Goal: Task Accomplishment & Management: Manage account settings

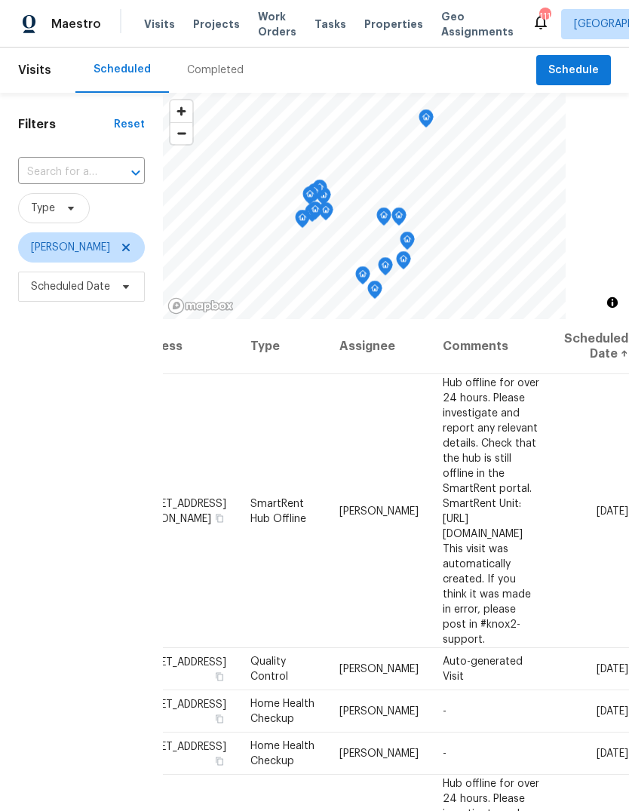
scroll to position [0, 143]
click at [0, 0] on icon at bounding box center [0, 0] width 0 height 0
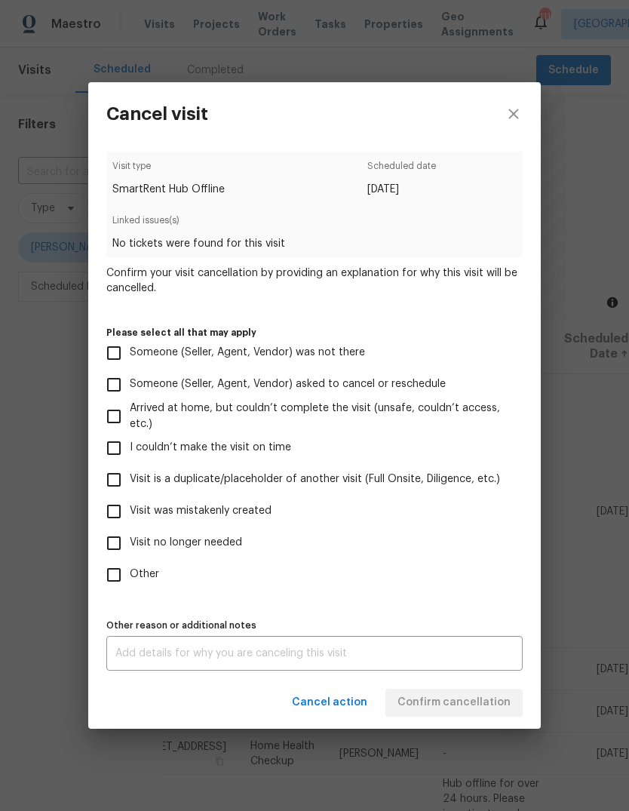
click at [115, 516] on input "Visit was mistakenly created" at bounding box center [114, 511] width 32 height 32
checkbox input "true"
click at [497, 701] on span "Confirm cancellation" at bounding box center [453, 702] width 113 height 19
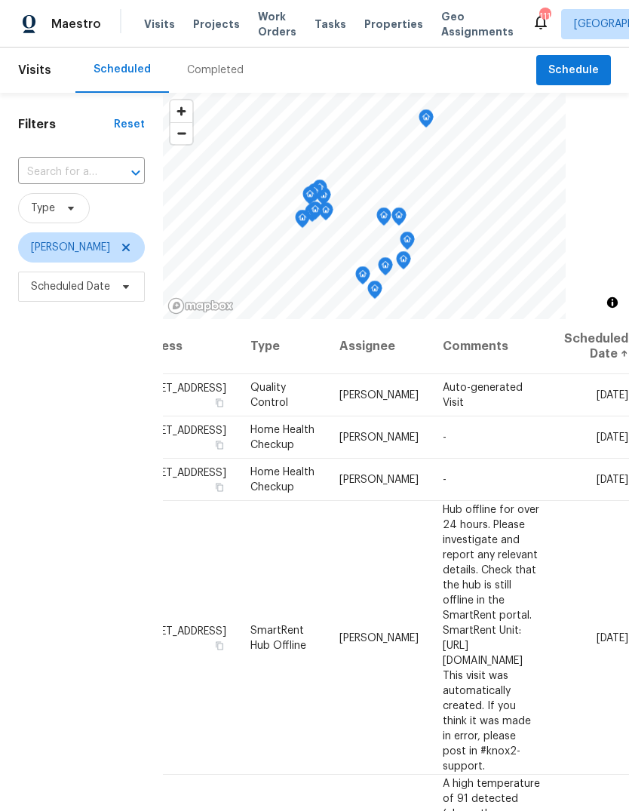
click at [0, 0] on icon at bounding box center [0, 0] width 0 height 0
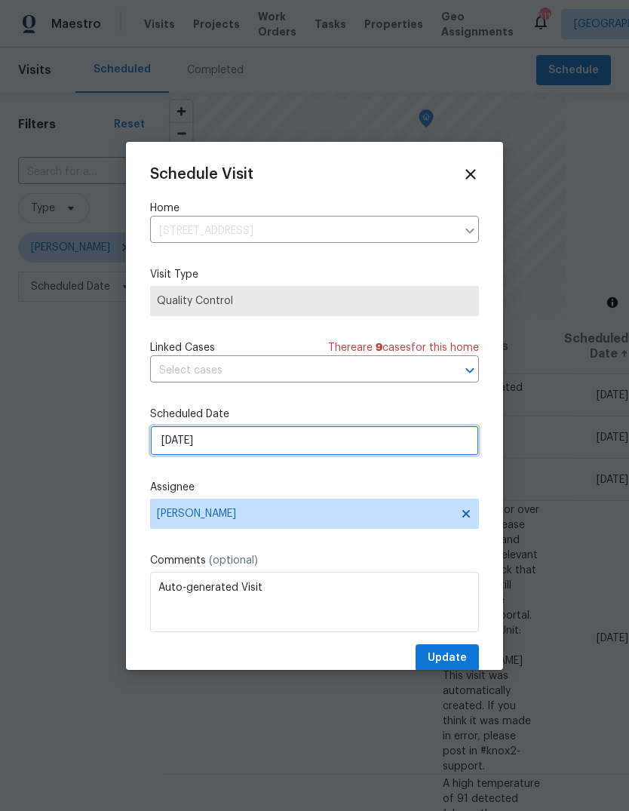
click at [448, 446] on input "8/20/2025" at bounding box center [314, 440] width 329 height 30
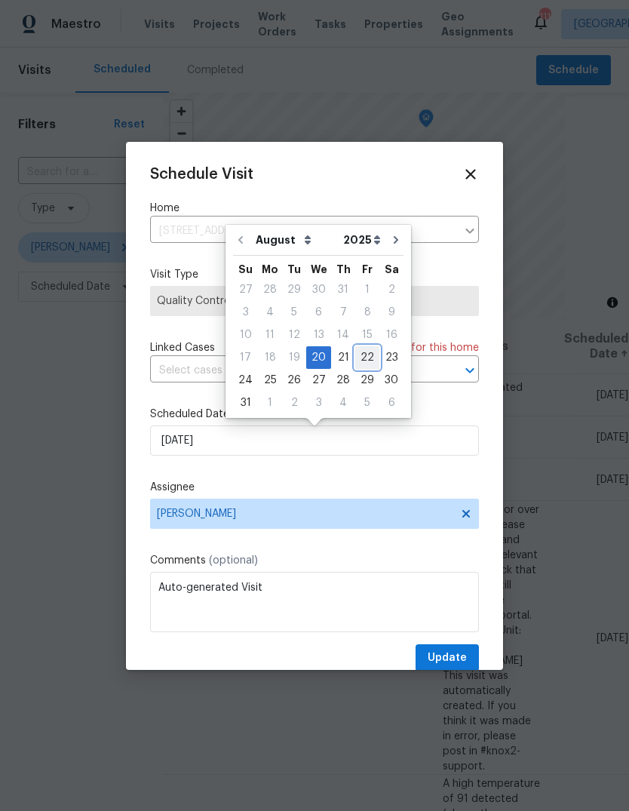
click at [363, 356] on div "22" at bounding box center [367, 357] width 24 height 21
type input "8/22/2025"
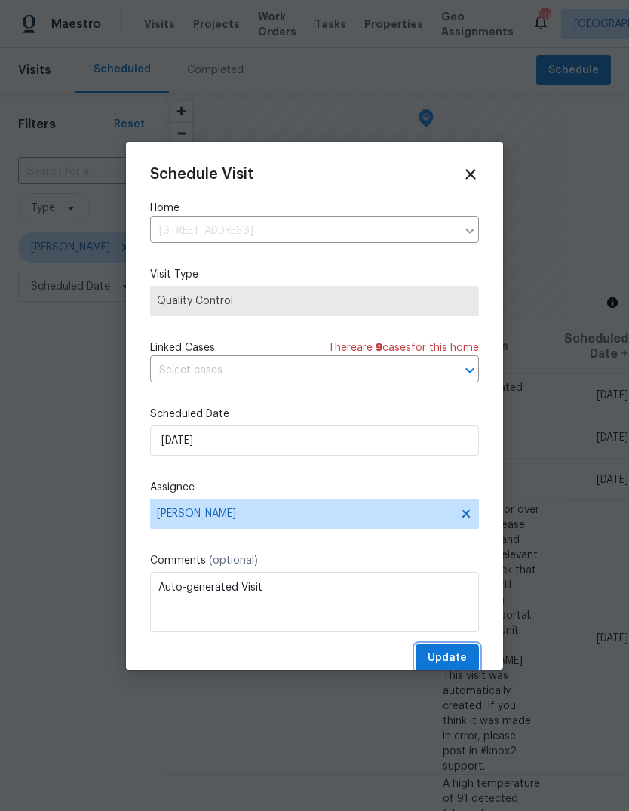
click at [459, 660] on span "Update" at bounding box center [447, 657] width 39 height 19
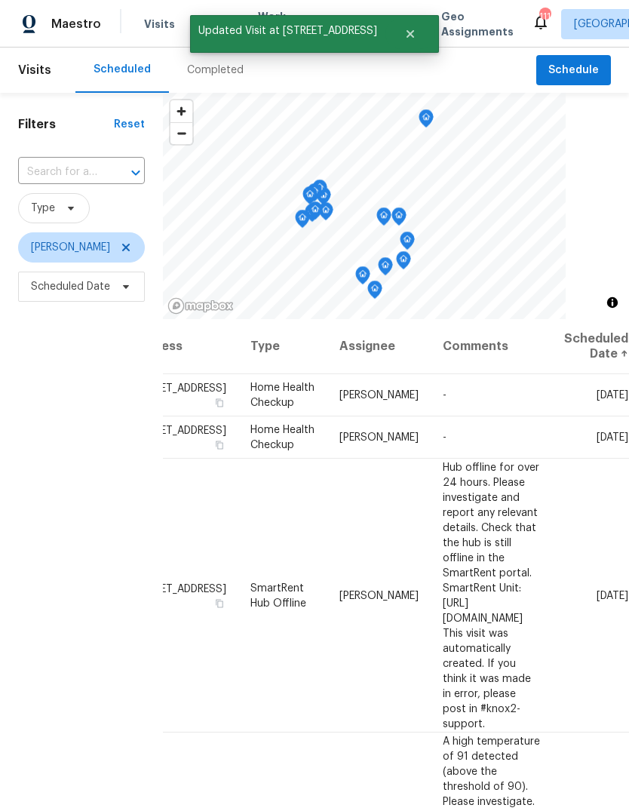
click at [0, 0] on icon at bounding box center [0, 0] width 0 height 0
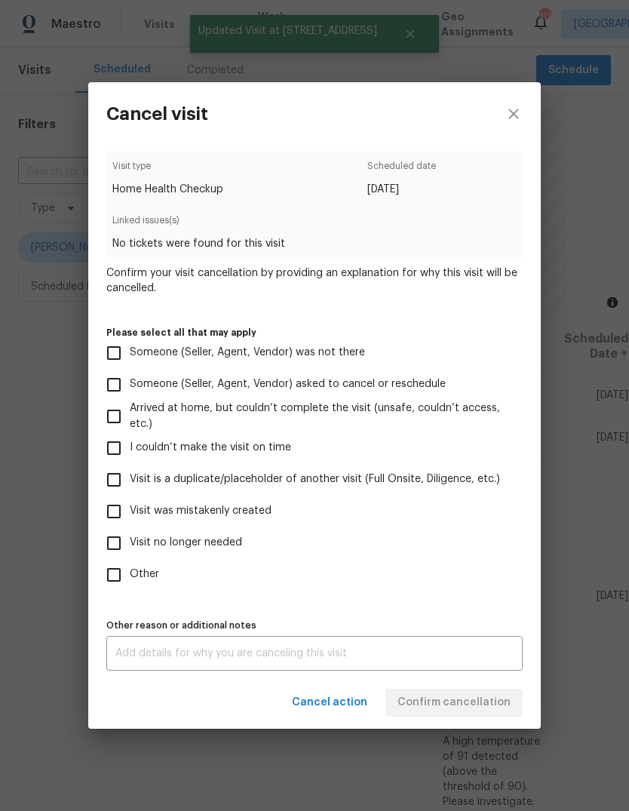
click at [118, 510] on input "Visit was mistakenly created" at bounding box center [114, 511] width 32 height 32
checkbox input "true"
click at [473, 694] on button "Confirm cancellation" at bounding box center [453, 702] width 137 height 28
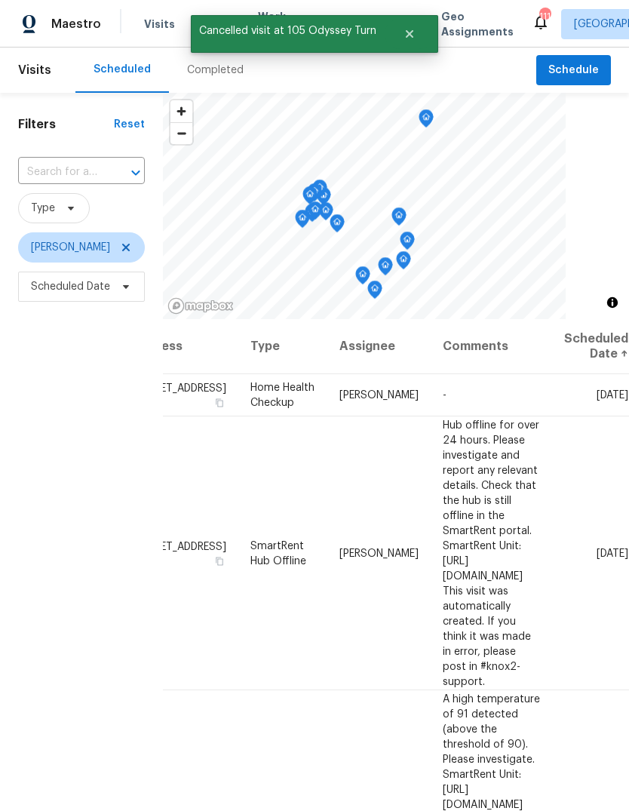
click at [0, 0] on icon at bounding box center [0, 0] width 0 height 0
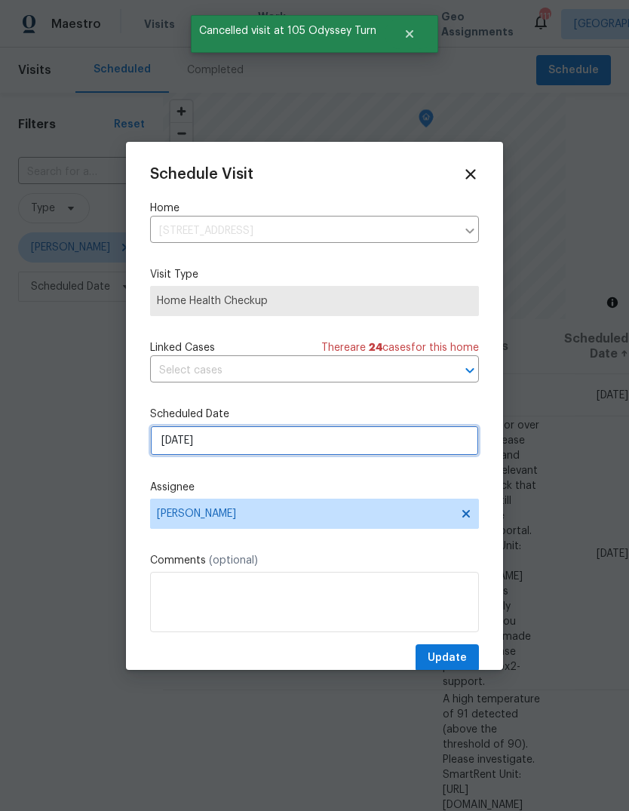
click at [437, 449] on input "8/20/2025" at bounding box center [314, 440] width 329 height 30
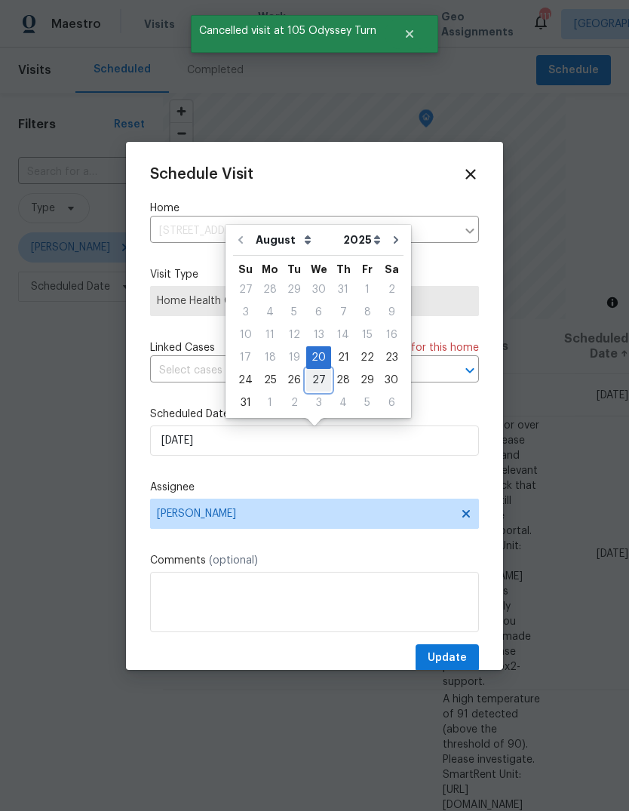
click at [319, 377] on div "27" at bounding box center [318, 379] width 25 height 21
type input "8/27/2025"
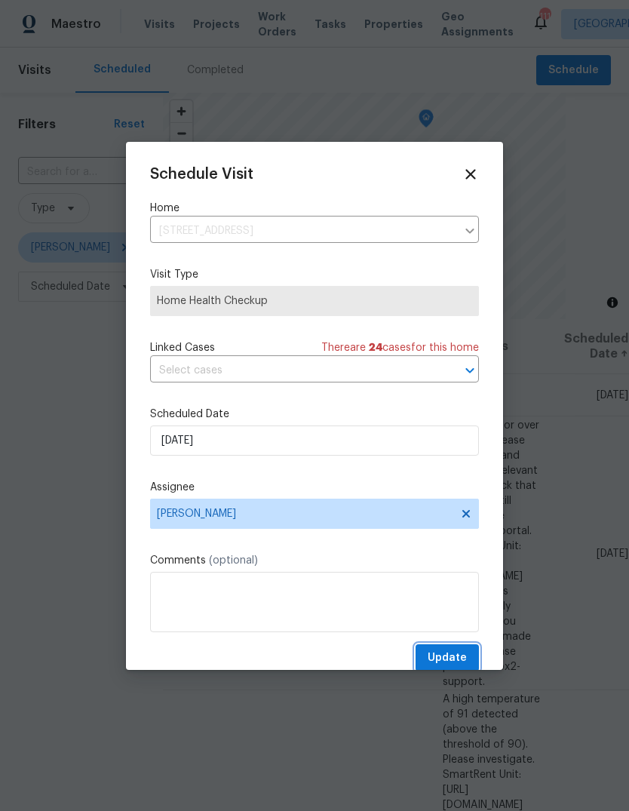
click at [458, 664] on span "Update" at bounding box center [447, 657] width 39 height 19
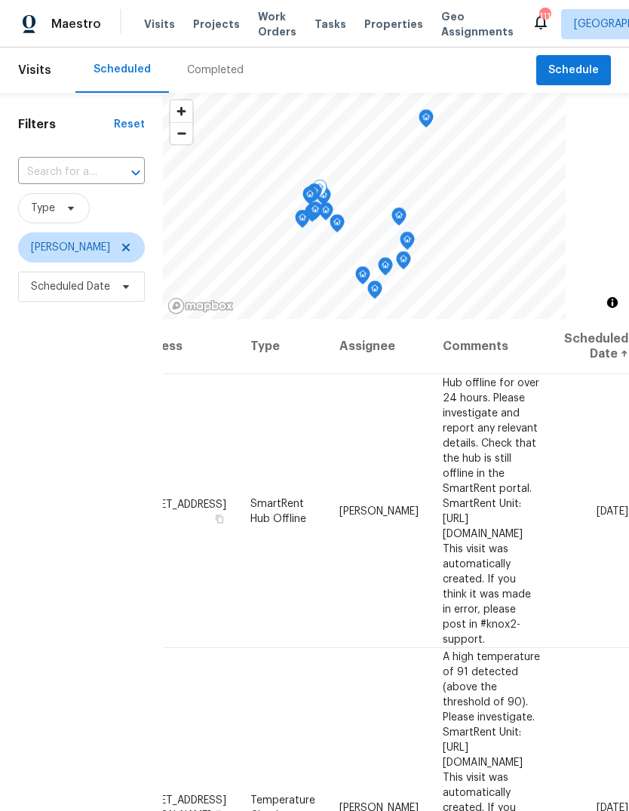
click at [0, 0] on icon at bounding box center [0, 0] width 0 height 0
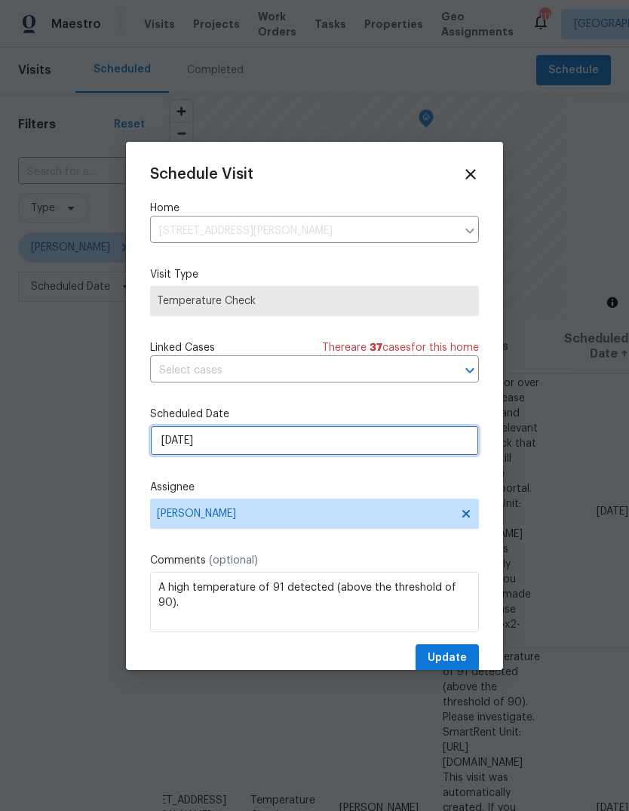
click at [437, 430] on input "8/21/2025" at bounding box center [314, 440] width 329 height 30
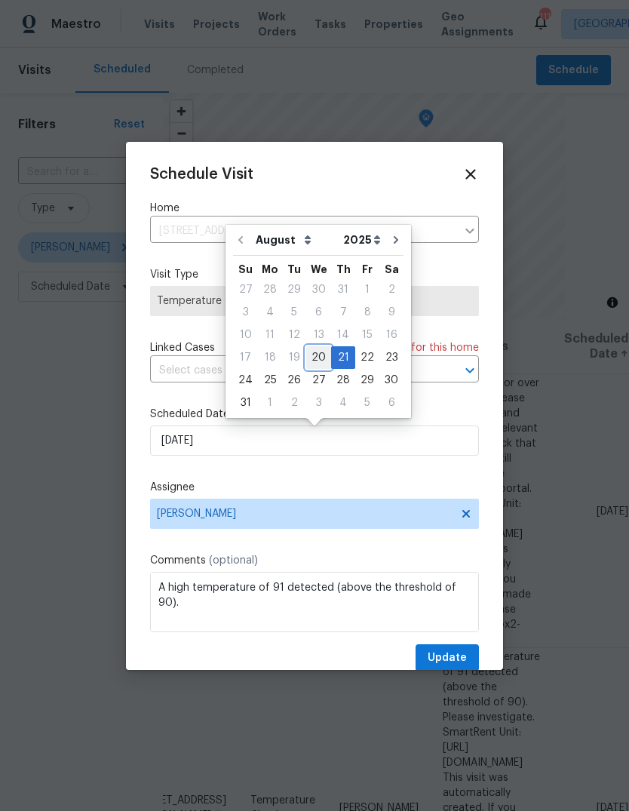
click at [314, 351] on div "20" at bounding box center [318, 357] width 25 height 21
type input "8/20/2025"
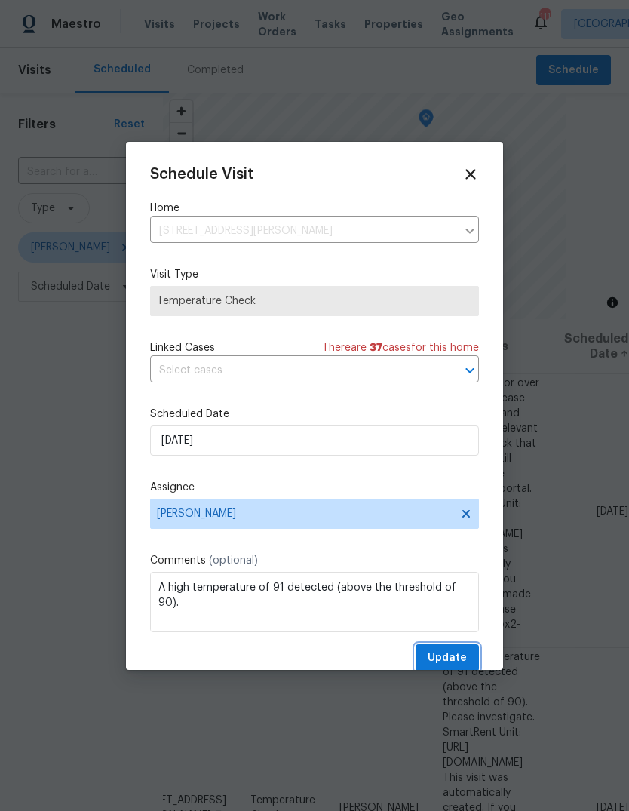
click at [463, 651] on button "Update" at bounding box center [446, 658] width 63 height 28
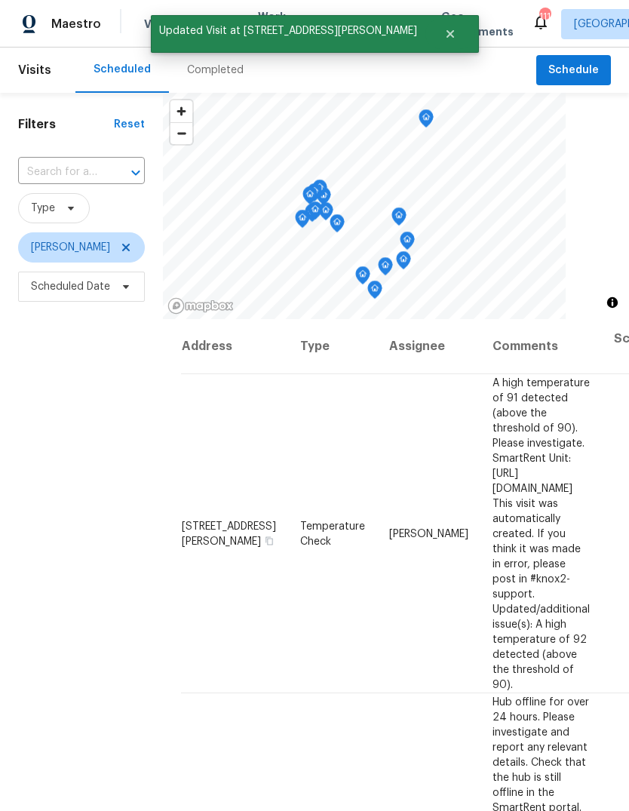
scroll to position [0, 0]
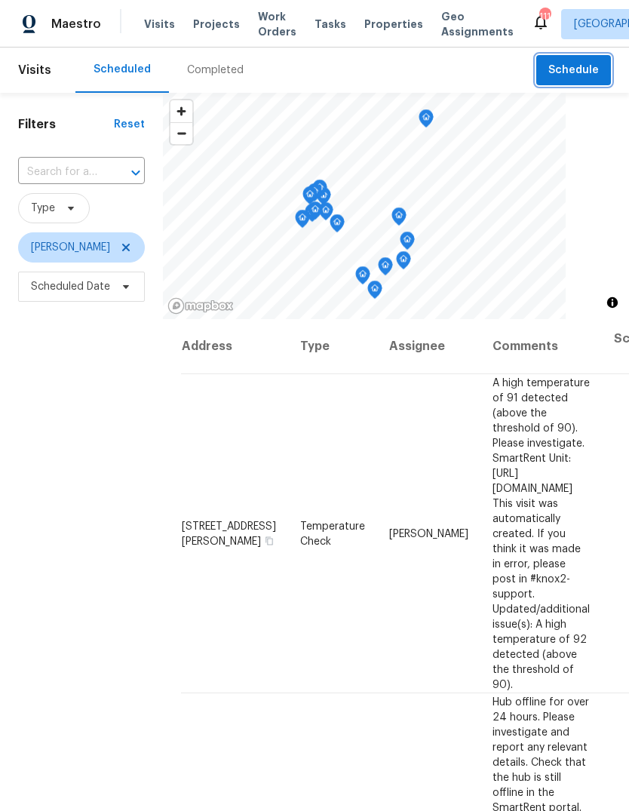
click at [590, 72] on span "Schedule" at bounding box center [573, 70] width 51 height 19
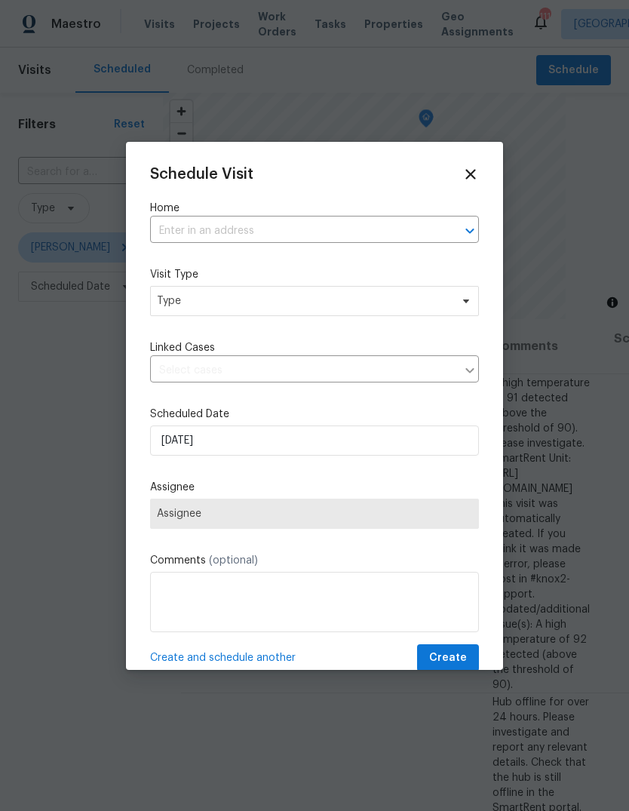
click at [392, 232] on input "text" at bounding box center [293, 230] width 287 height 23
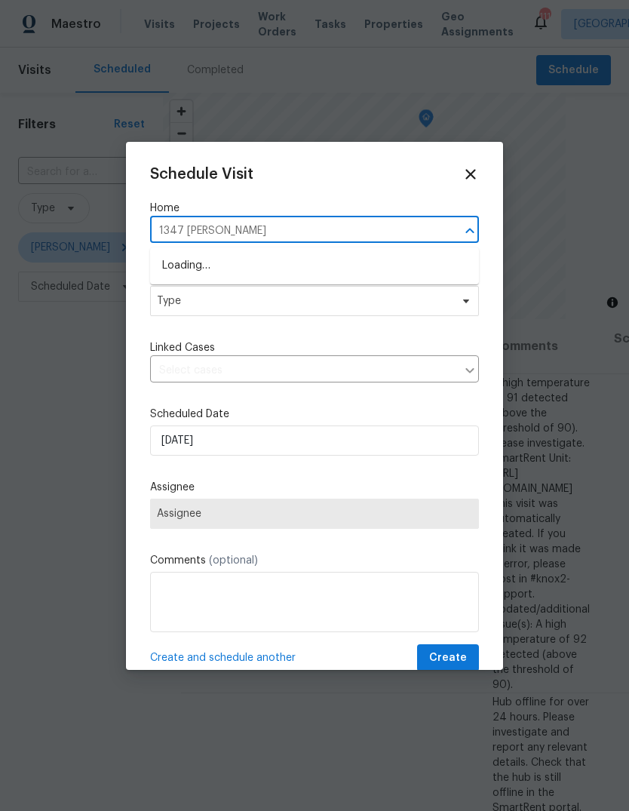
type input "1347 Peggy"
click at [284, 269] on li "1347 Peggy Ln NW, Conyers, GA 30012" at bounding box center [314, 265] width 329 height 25
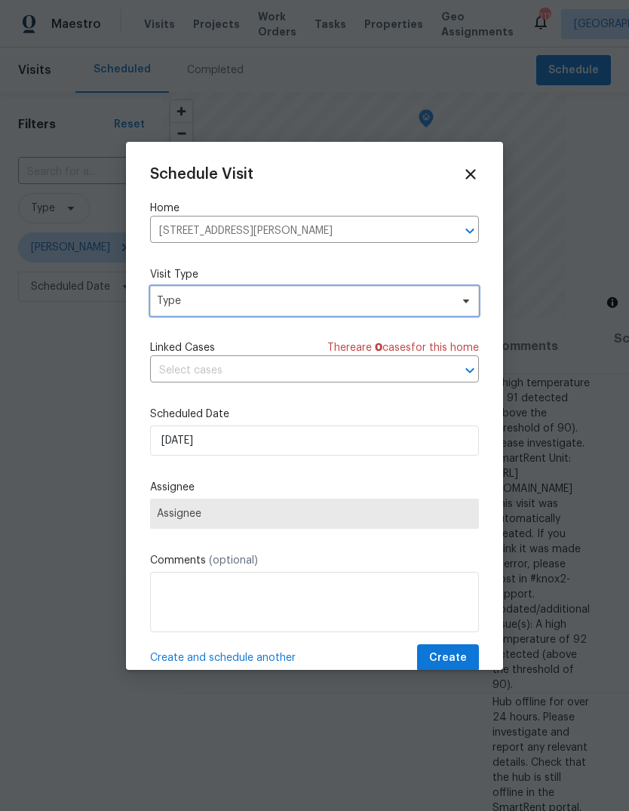
click at [360, 307] on span "Type" at bounding box center [303, 300] width 293 height 15
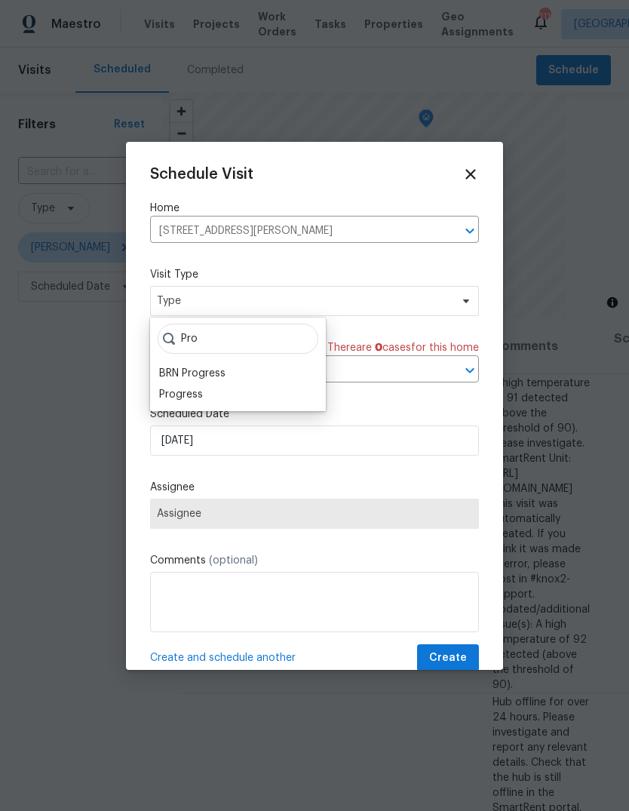
type input "Pro"
click at [175, 393] on div "Progress" at bounding box center [181, 394] width 44 height 15
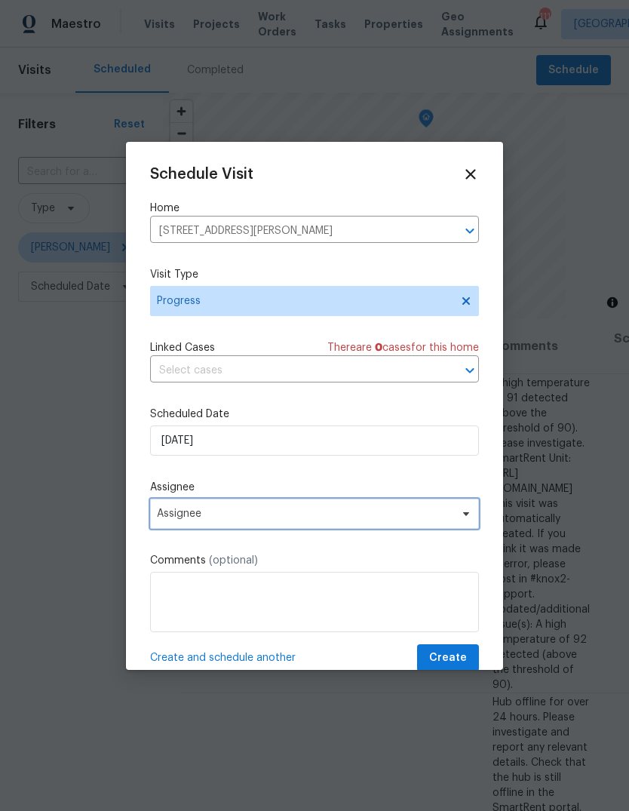
click at [180, 516] on span "Assignee" at bounding box center [305, 513] width 296 height 12
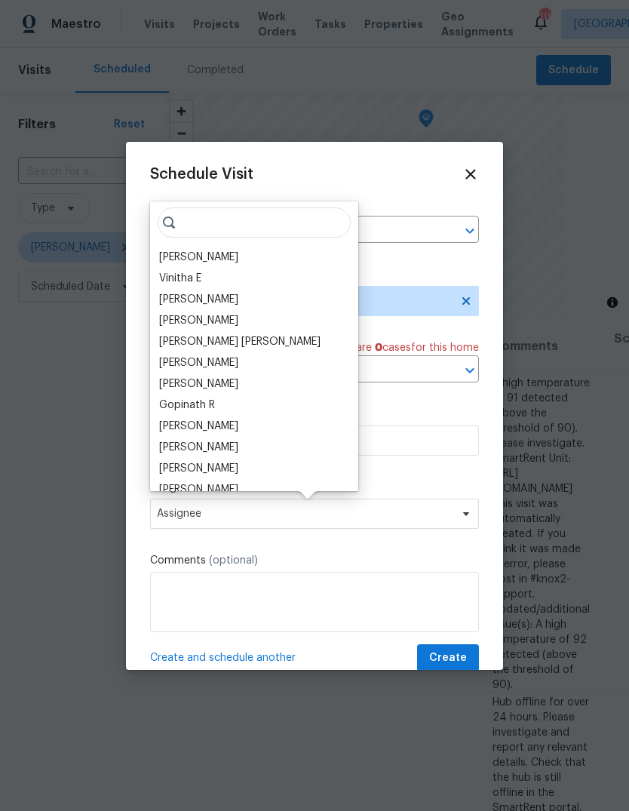
click at [179, 255] on div "[PERSON_NAME]" at bounding box center [198, 257] width 79 height 15
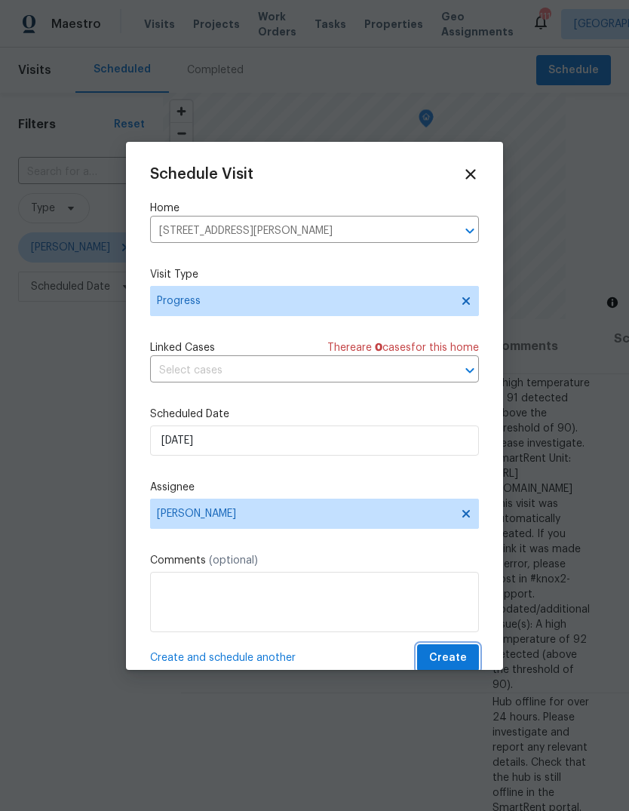
click at [473, 650] on button "Create" at bounding box center [448, 658] width 62 height 28
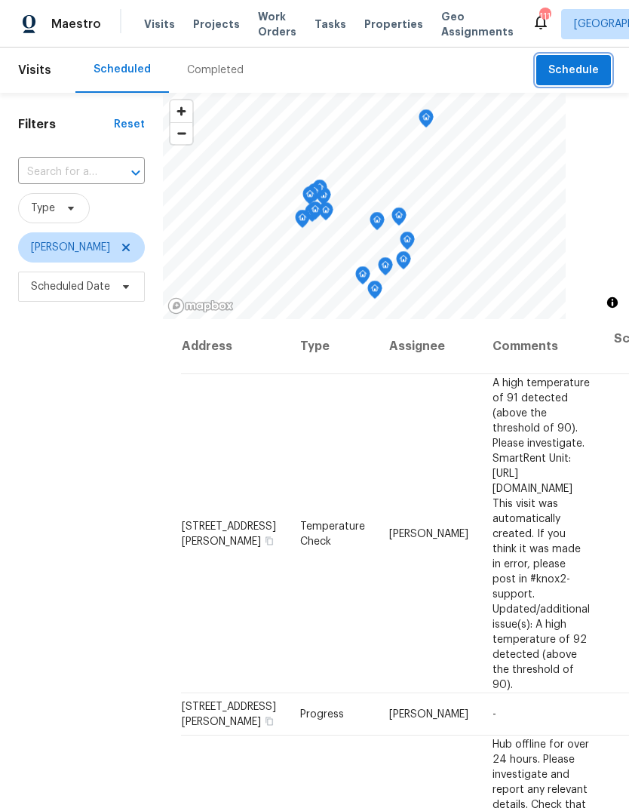
click at [565, 70] on span "Schedule" at bounding box center [573, 70] width 51 height 19
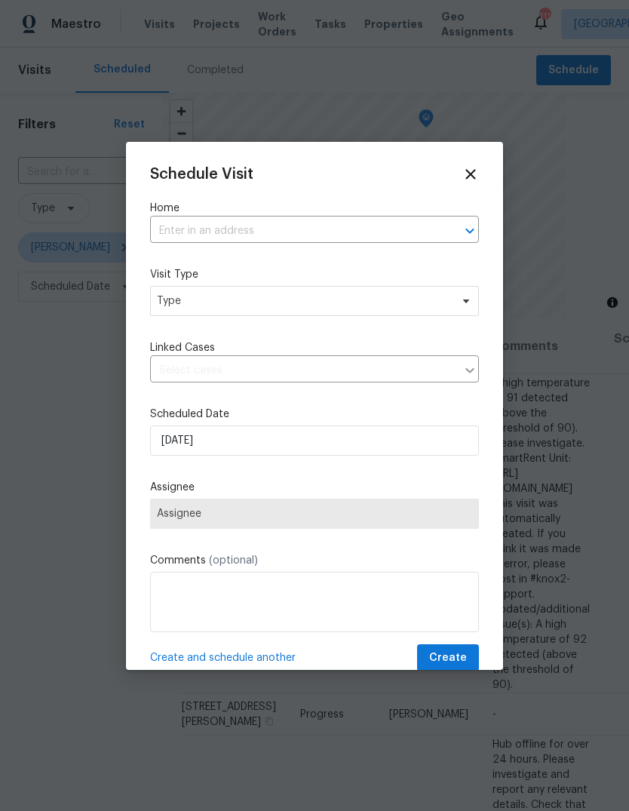
click at [391, 235] on input "text" at bounding box center [293, 230] width 287 height 23
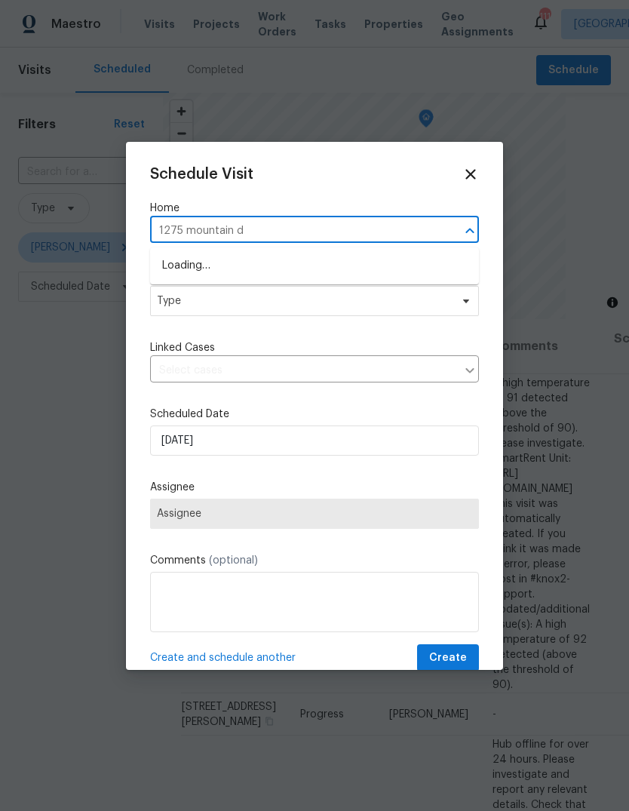
type input "1275 mountain dr"
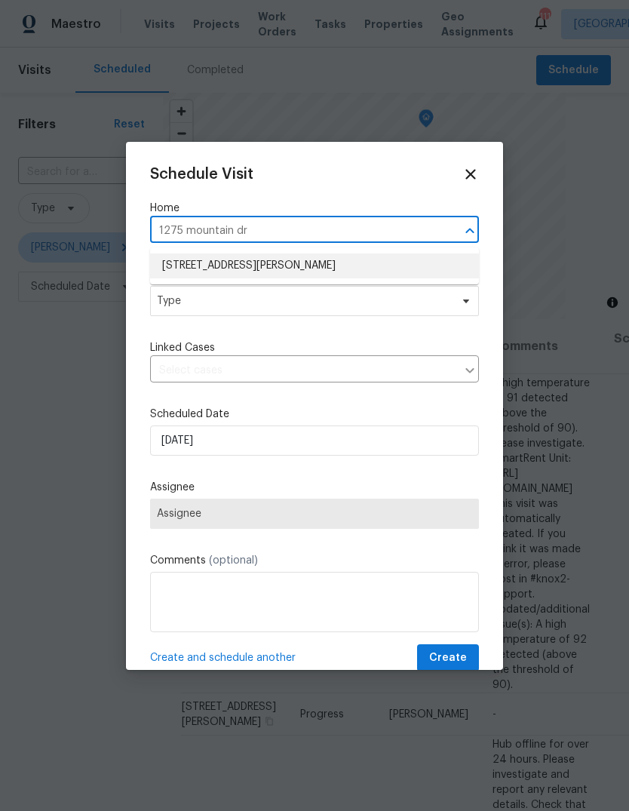
click at [287, 261] on li "1275 Mountain Dr NE, Conyers, GA 30013" at bounding box center [314, 265] width 329 height 25
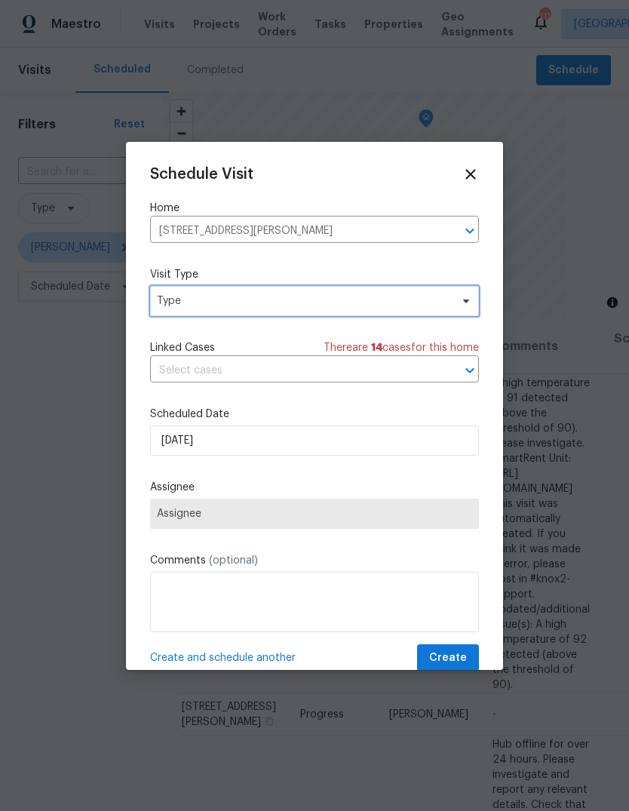
click at [357, 292] on span "Type" at bounding box center [314, 301] width 329 height 30
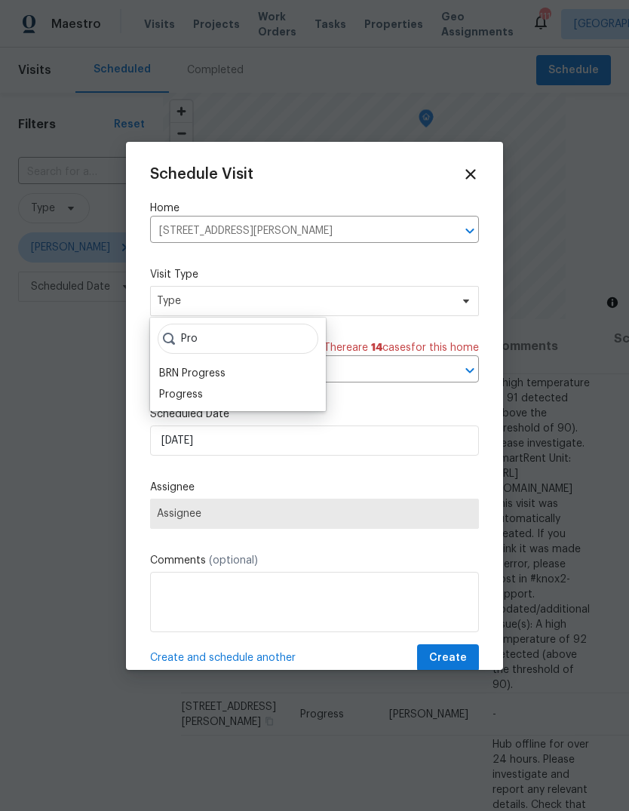
type input "Pro"
click at [175, 392] on div "Progress" at bounding box center [181, 394] width 44 height 15
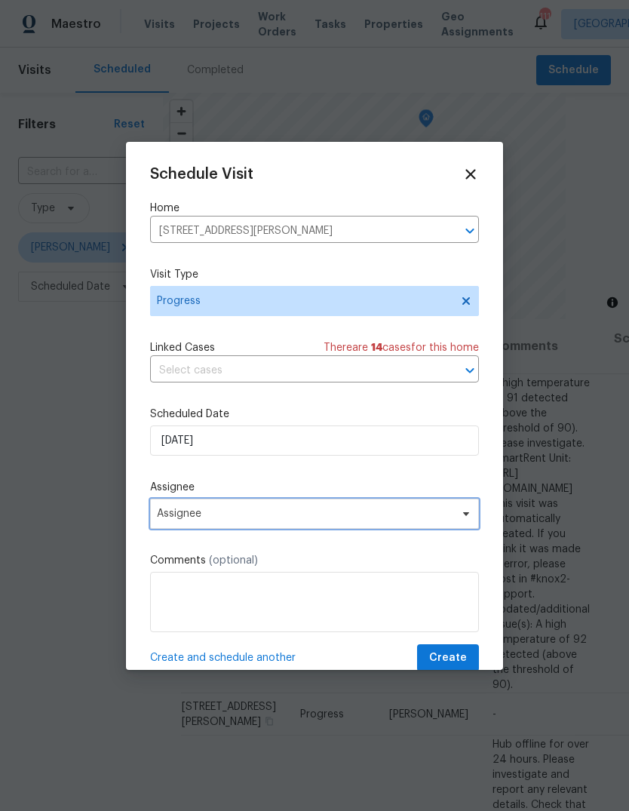
click at [185, 520] on span "Assignee" at bounding box center [305, 513] width 296 height 12
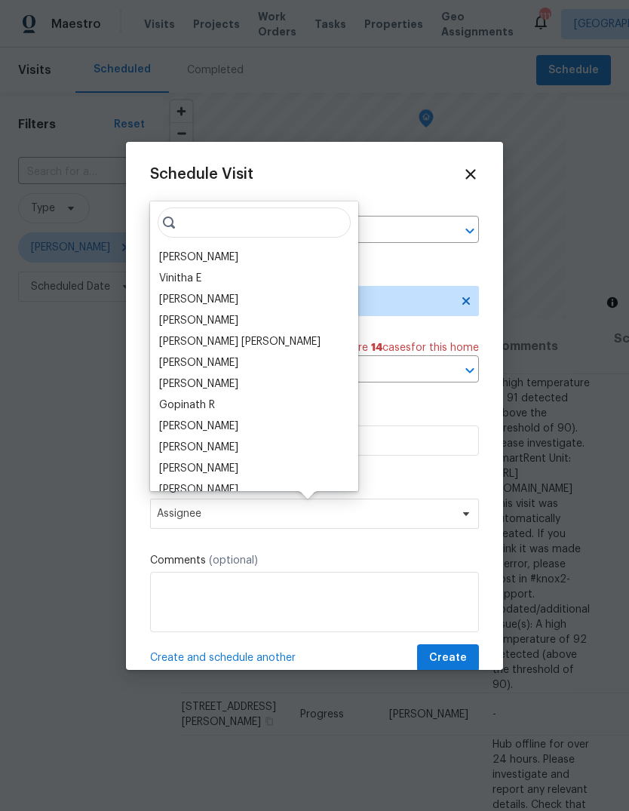
click at [205, 258] on div "[PERSON_NAME]" at bounding box center [198, 257] width 79 height 15
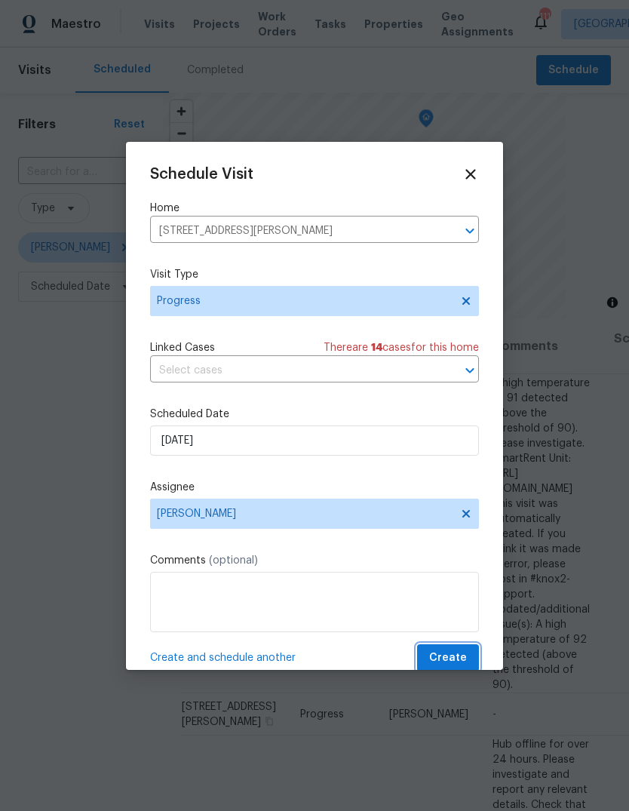
click at [470, 650] on button "Create" at bounding box center [448, 658] width 62 height 28
